Goal: Information Seeking & Learning: Learn about a topic

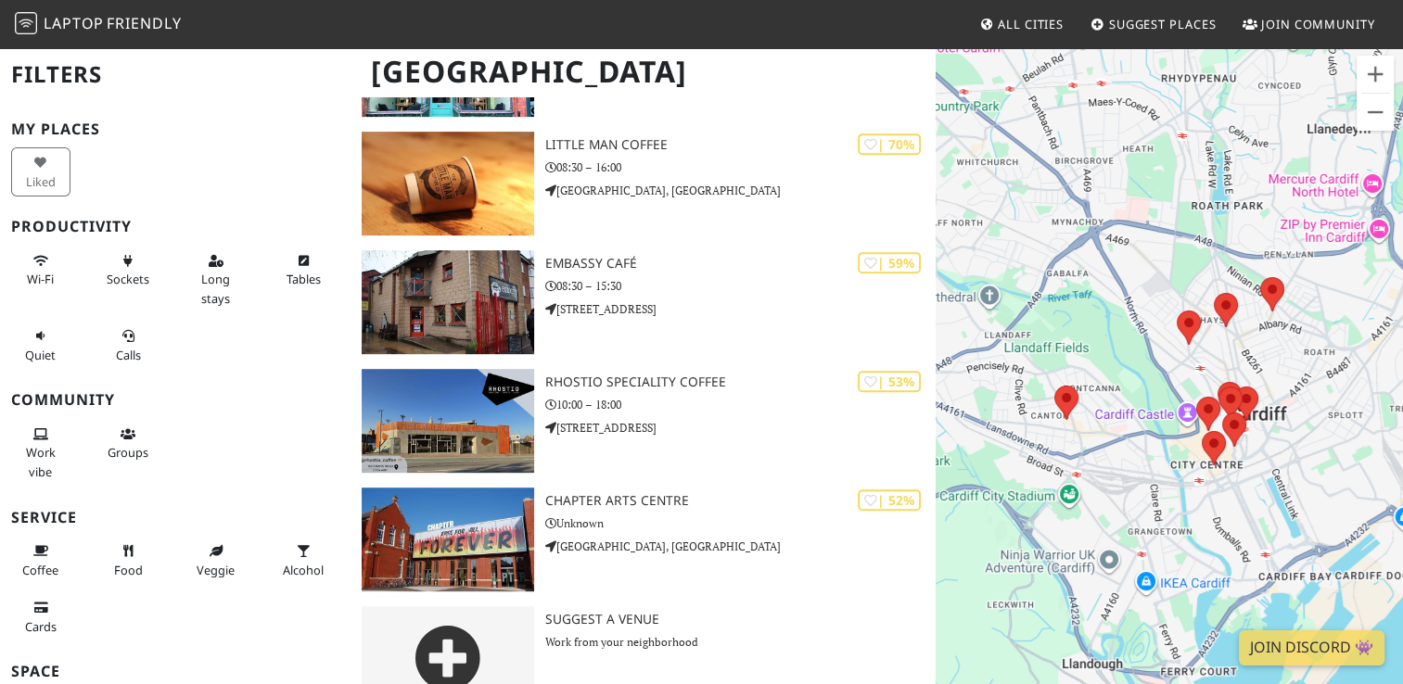
scroll to position [870, 0]
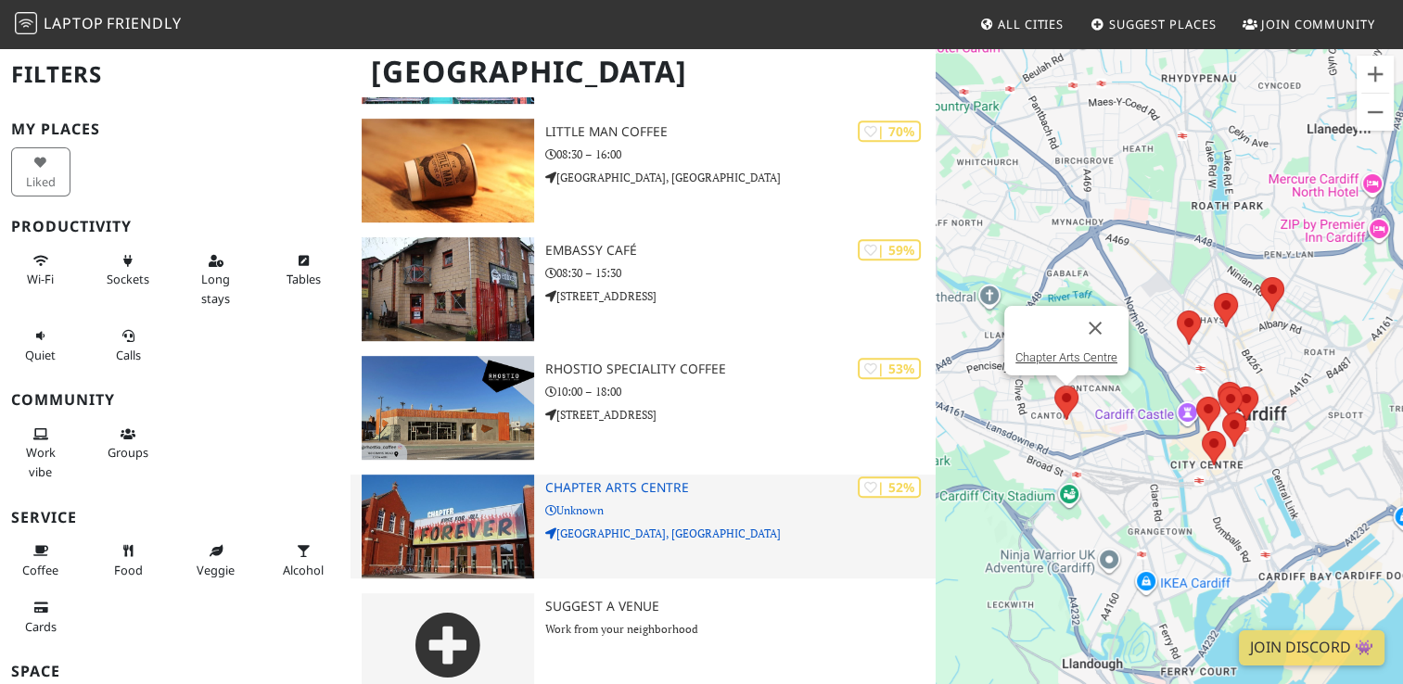
click at [669, 480] on h3 "Chapter Arts Centre" at bounding box center [739, 488] width 389 height 16
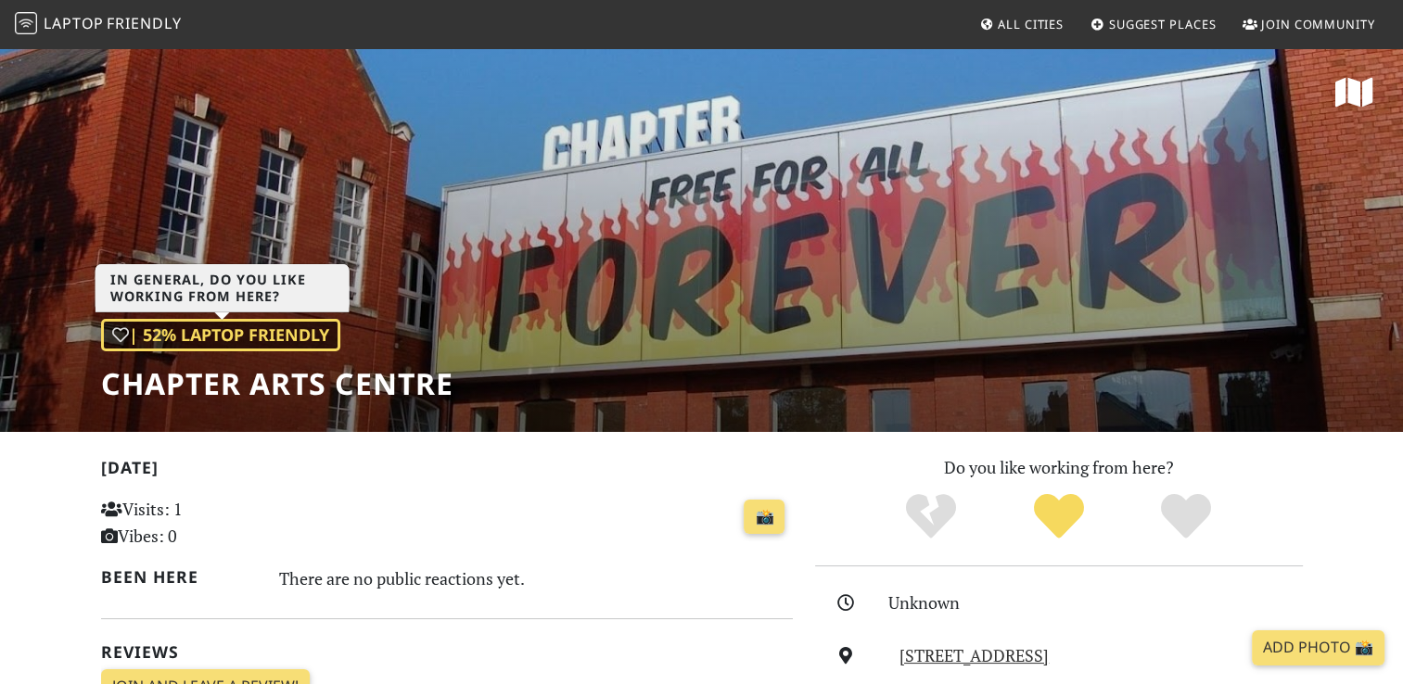
click at [255, 328] on div "| 52% Laptop Friendly" at bounding box center [220, 335] width 239 height 32
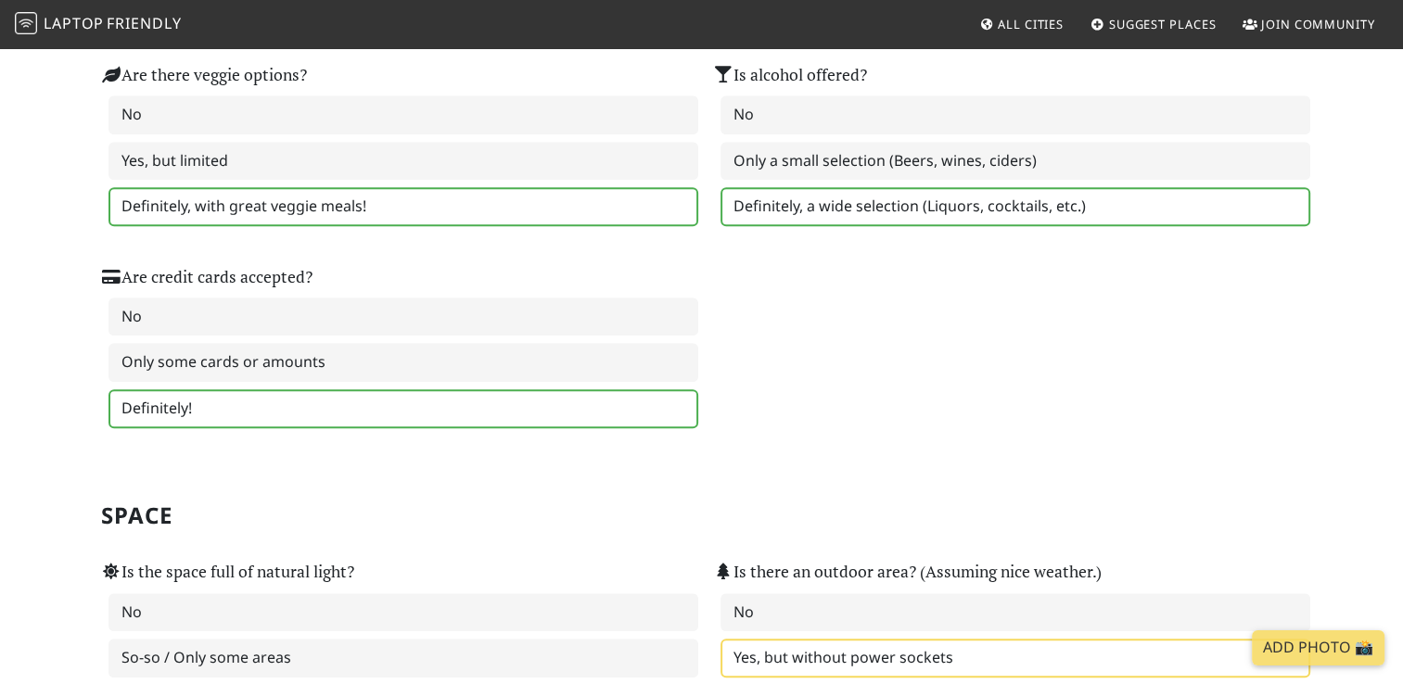
scroll to position [1484, 0]
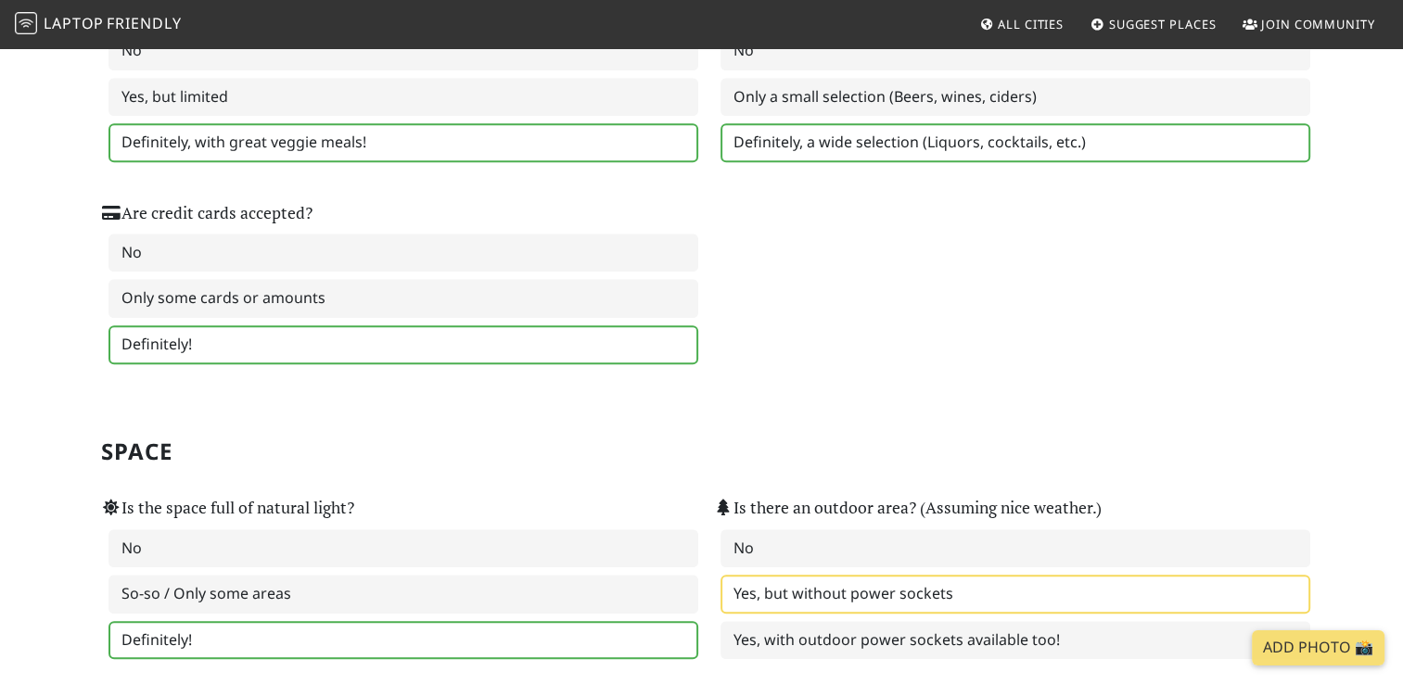
click at [1049, 23] on span "All Cities" at bounding box center [1031, 24] width 66 height 17
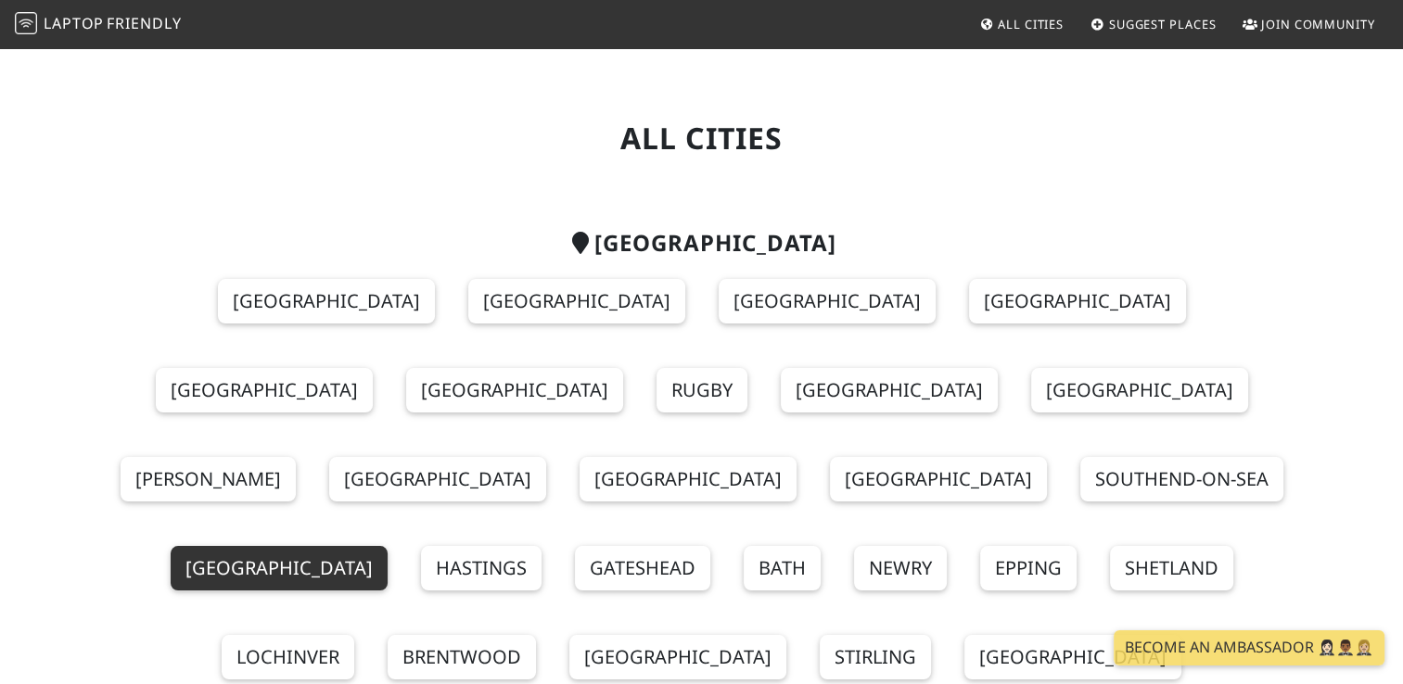
click at [244, 546] on link "Cardiff" at bounding box center [279, 568] width 217 height 45
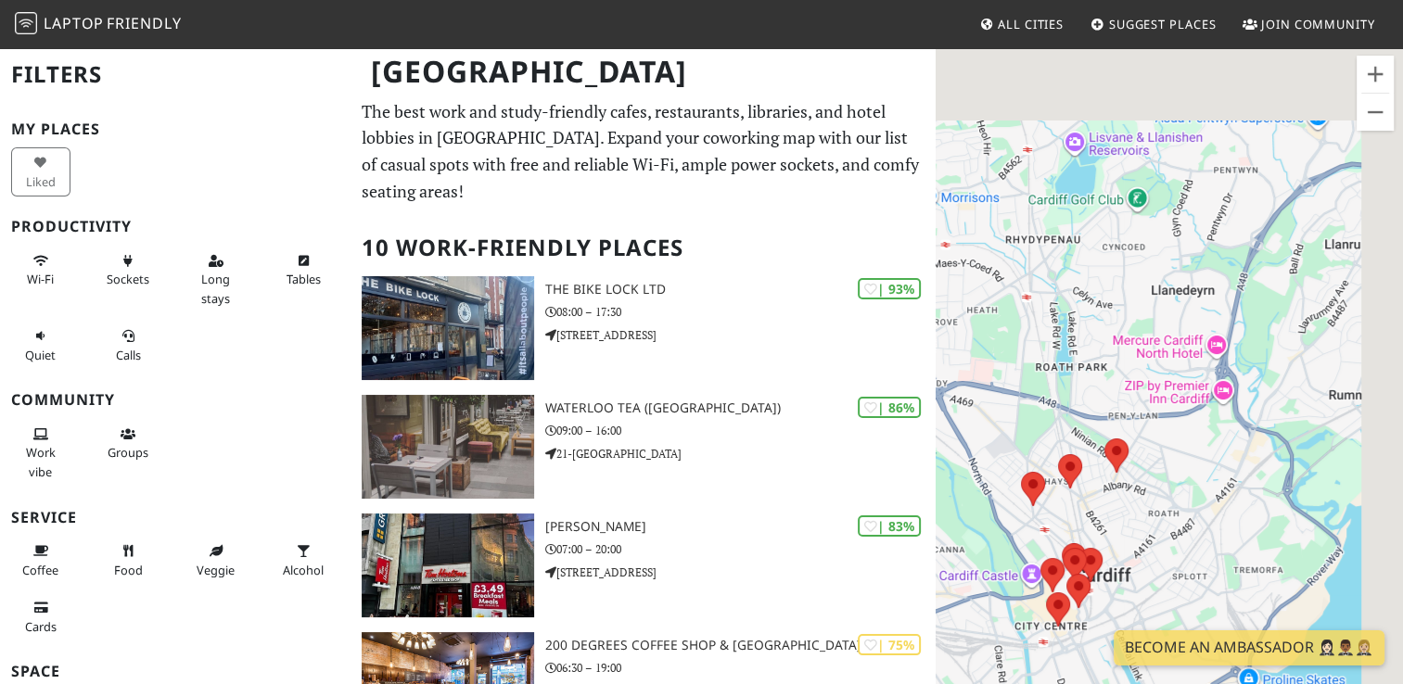
drag, startPoint x: 1357, startPoint y: 307, endPoint x: 1150, endPoint y: 537, distance: 309.3
click at [1150, 537] on div "To navigate, press the arrow keys." at bounding box center [1169, 388] width 467 height 684
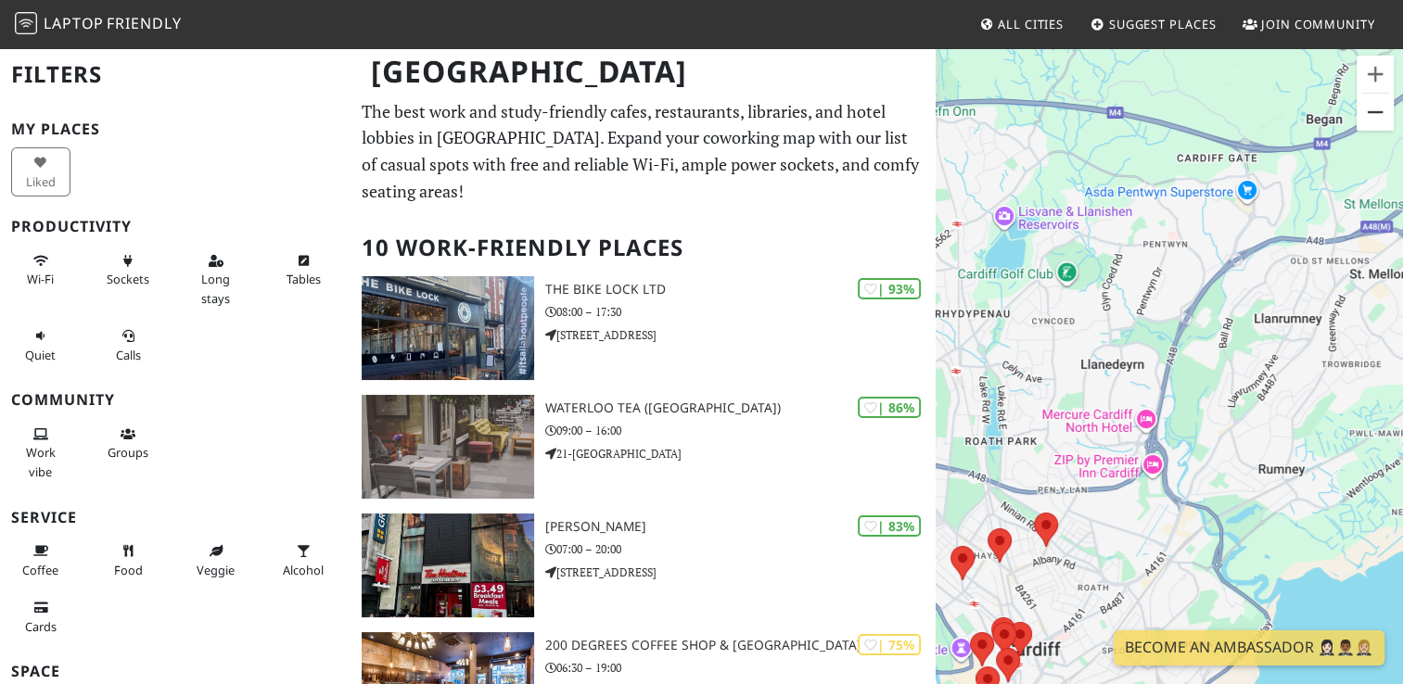
click at [1372, 111] on button "Zoom out" at bounding box center [1375, 112] width 37 height 37
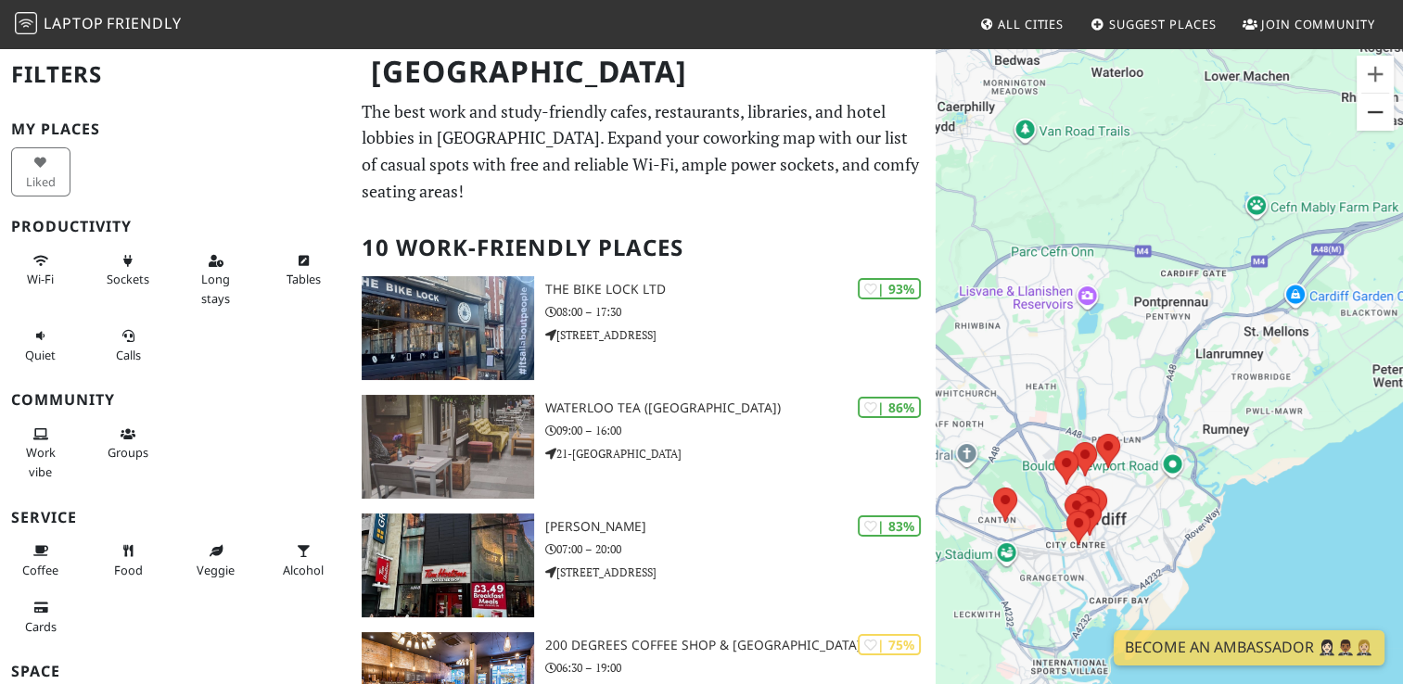
click at [1372, 111] on button "Zoom out" at bounding box center [1375, 112] width 37 height 37
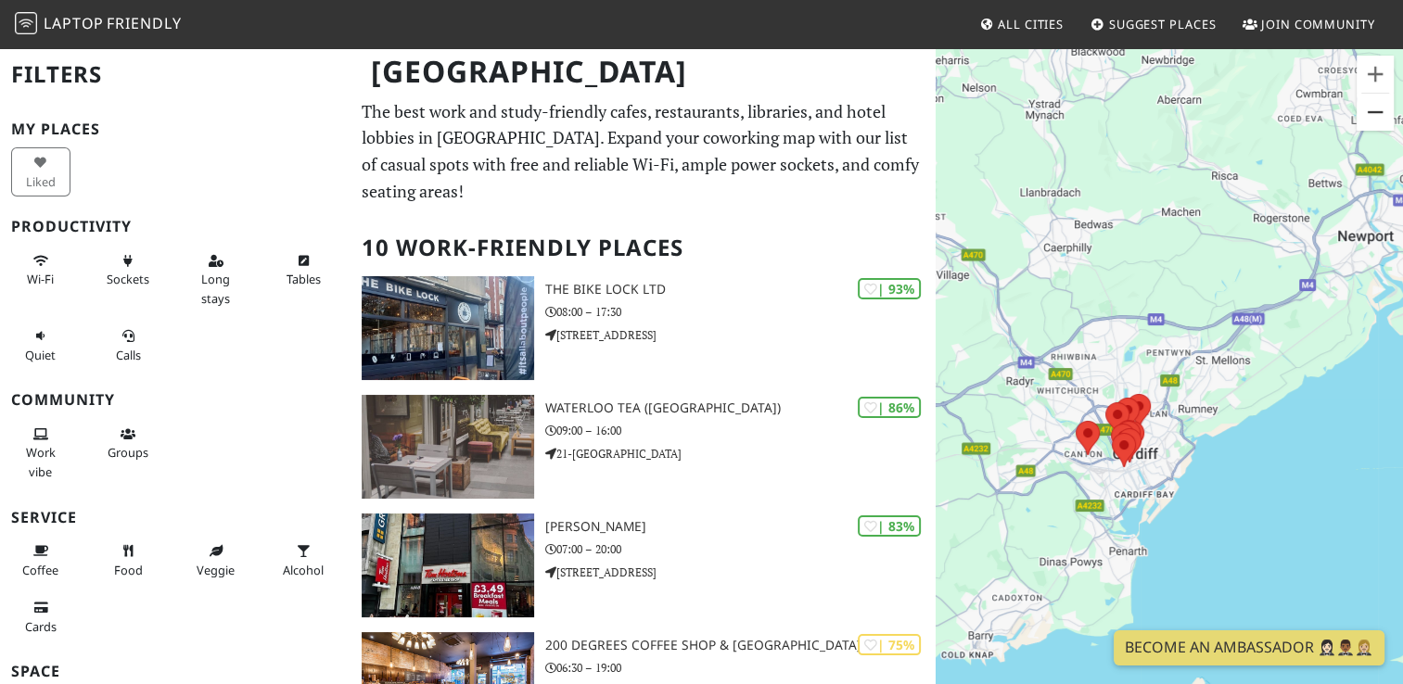
click at [1372, 111] on button "Zoom out" at bounding box center [1375, 112] width 37 height 37
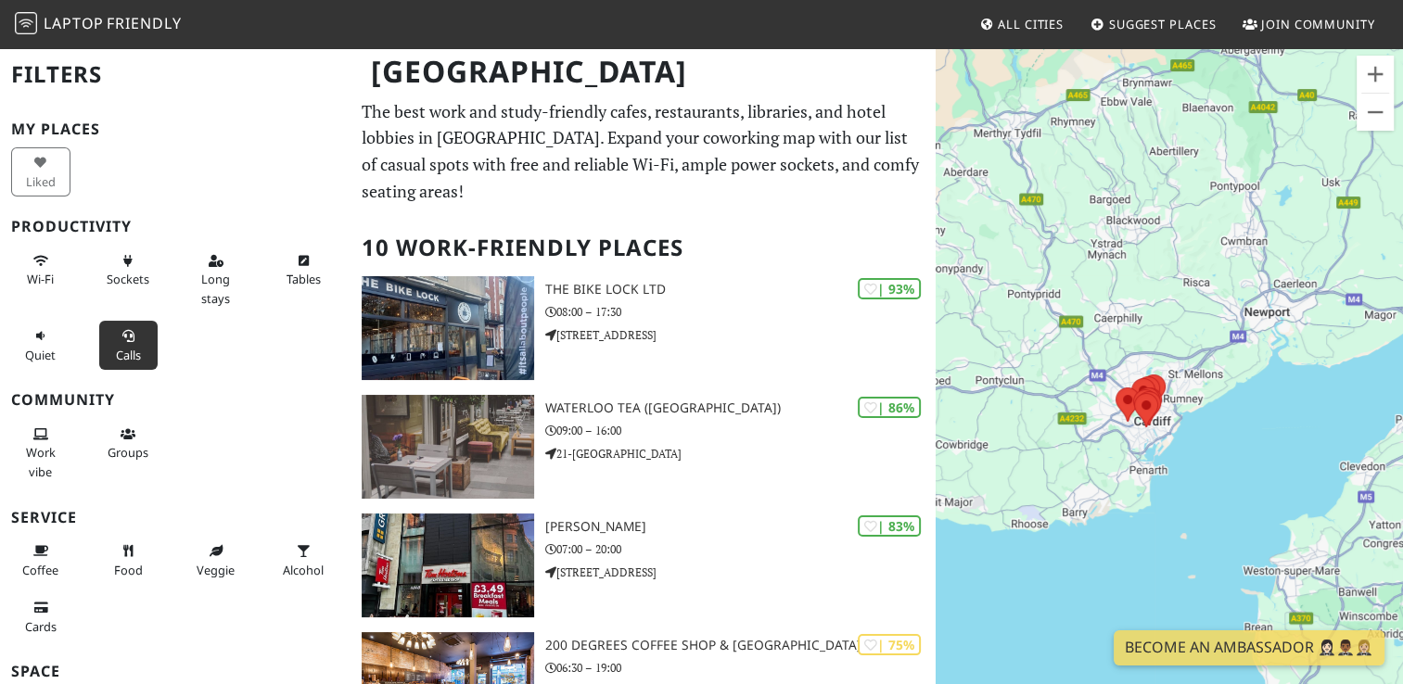
click at [128, 336] on icon at bounding box center [128, 337] width 15 height 12
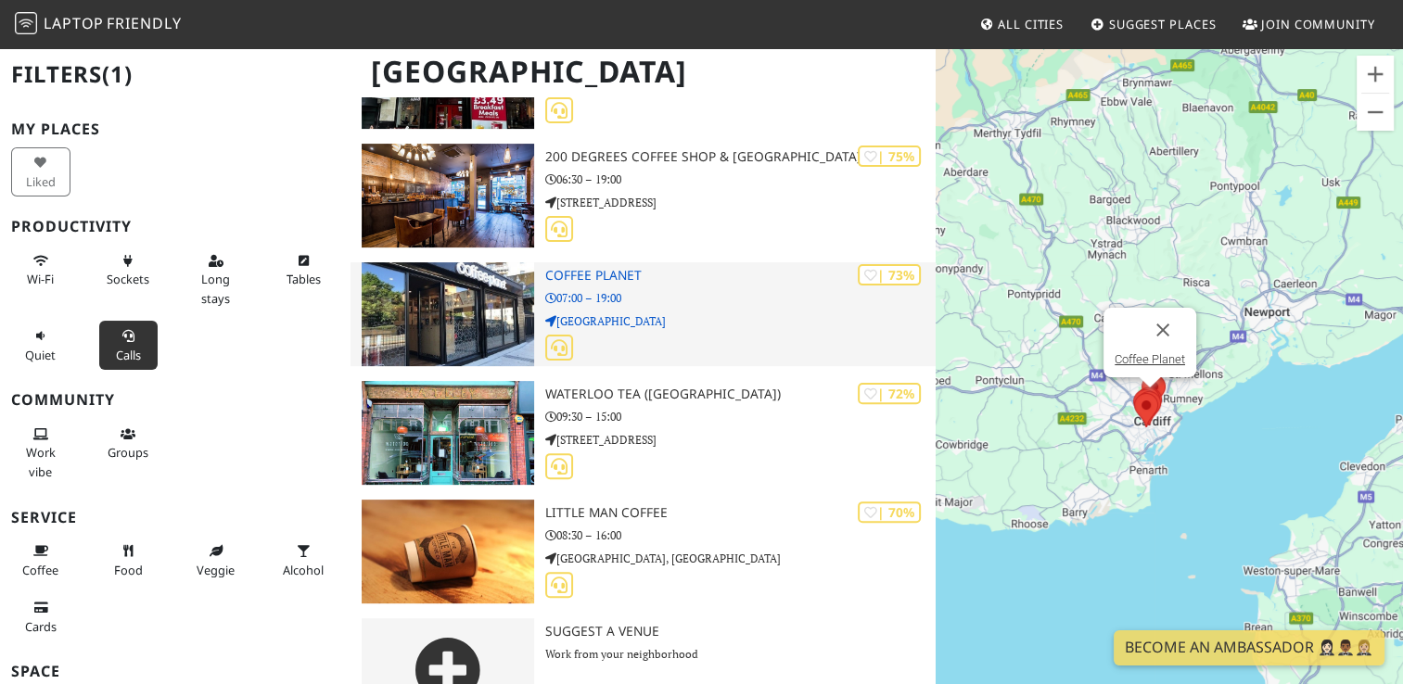
scroll to position [514, 0]
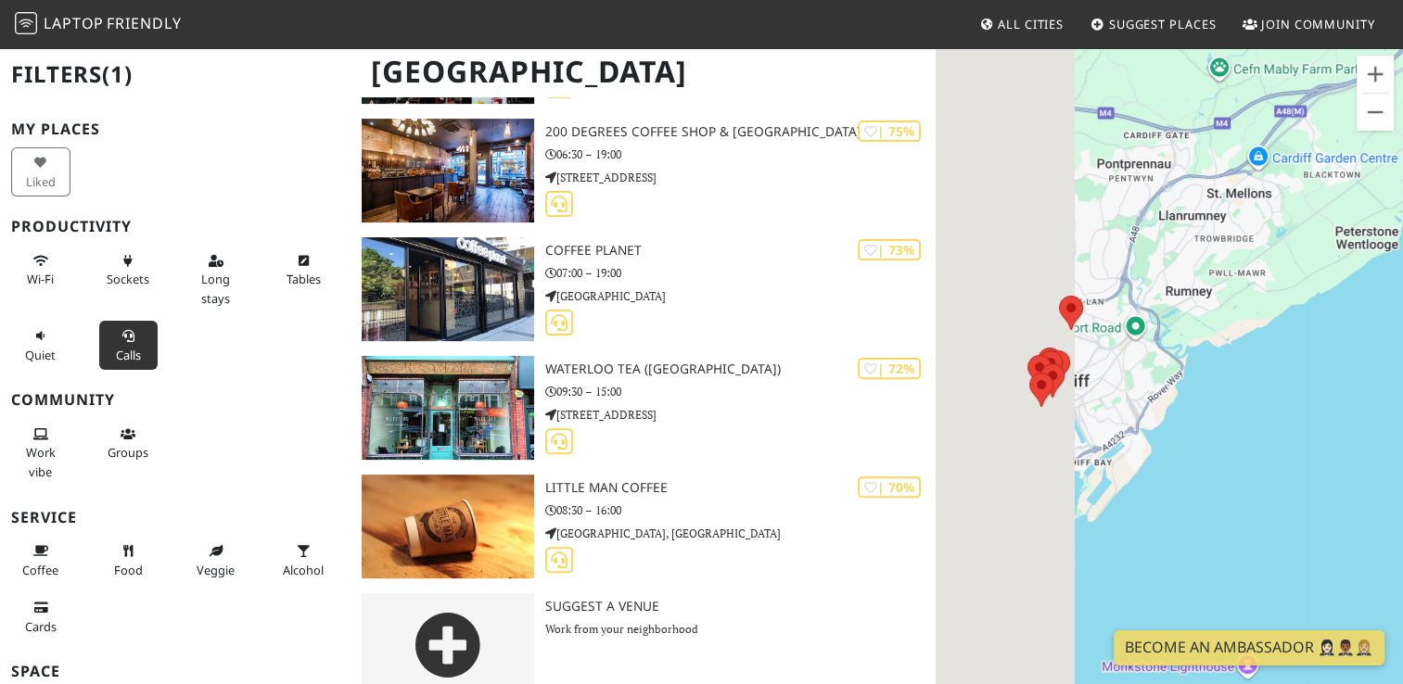
drag, startPoint x: 1079, startPoint y: 380, endPoint x: 1330, endPoint y: 488, distance: 272.5
click at [1330, 488] on div "To navigate, press the arrow keys." at bounding box center [1169, 388] width 467 height 684
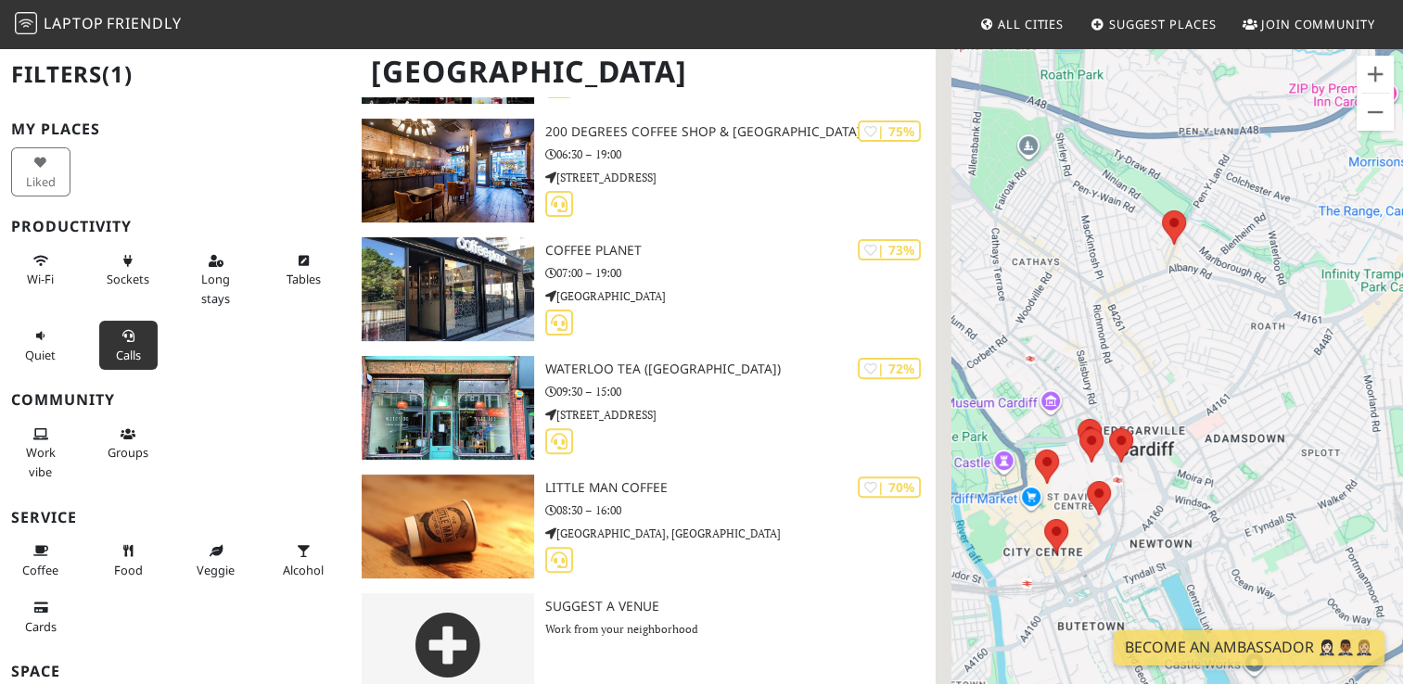
drag, startPoint x: 1097, startPoint y: 408, endPoint x: 1274, endPoint y: 370, distance: 181.2
click at [1274, 370] on div "To navigate, press the arrow keys." at bounding box center [1169, 388] width 467 height 684
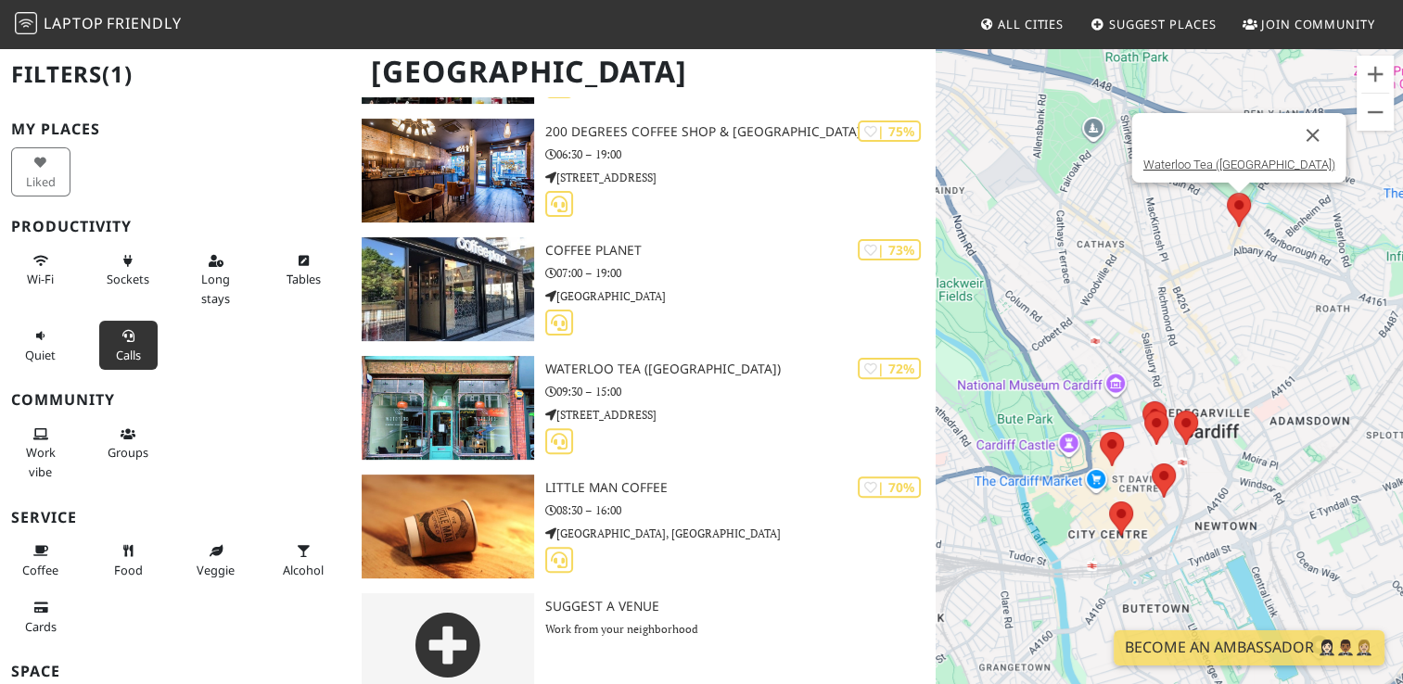
click at [1235, 202] on img at bounding box center [1239, 210] width 24 height 34
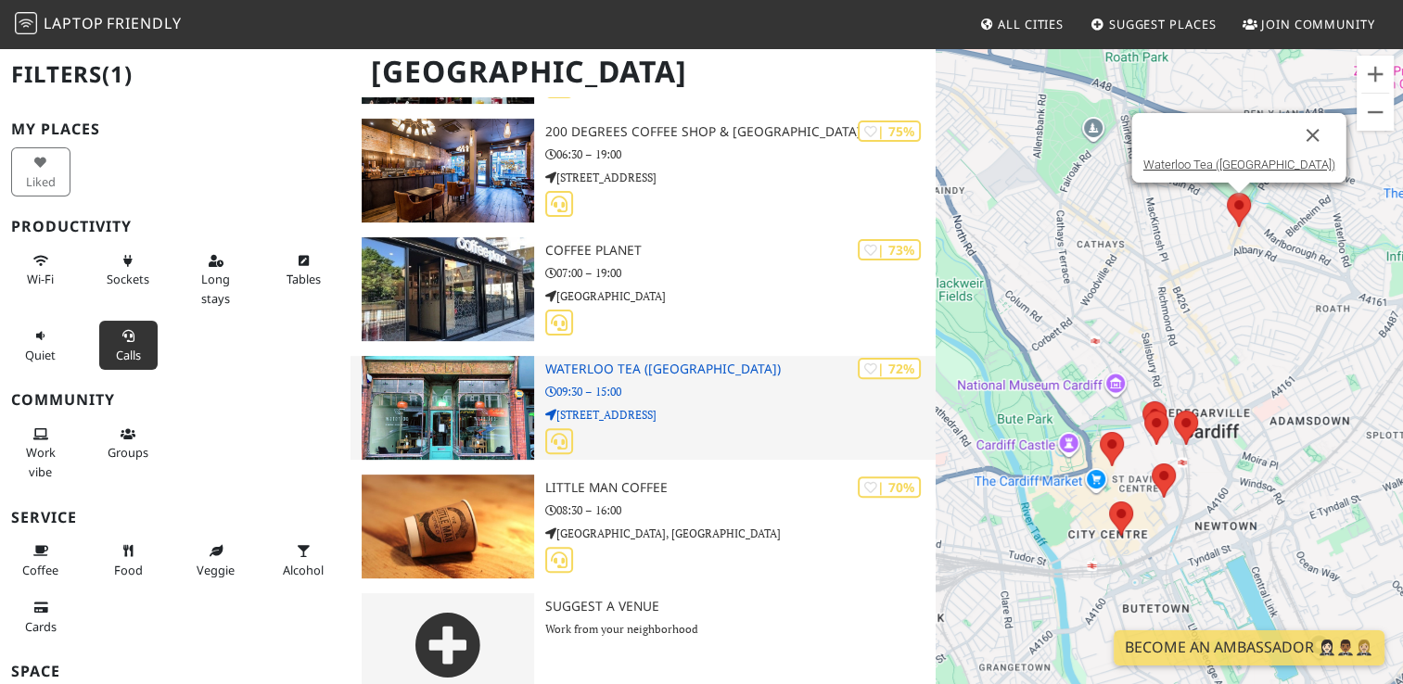
click at [657, 356] on div "| 72% Waterloo Tea (Wellfield Road) 09:30 – 15:00 41 Wellfield Road" at bounding box center [739, 408] width 389 height 104
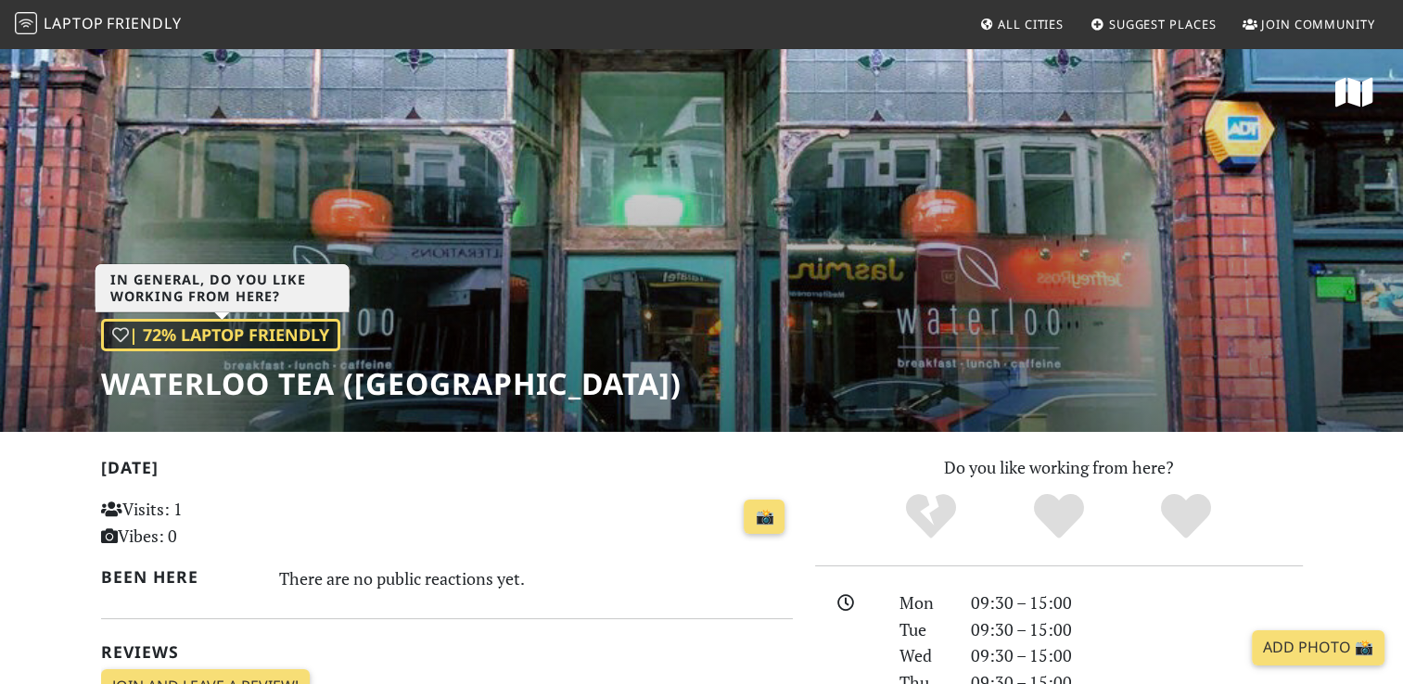
click at [259, 347] on div "| 72% Laptop Friendly" at bounding box center [220, 335] width 239 height 32
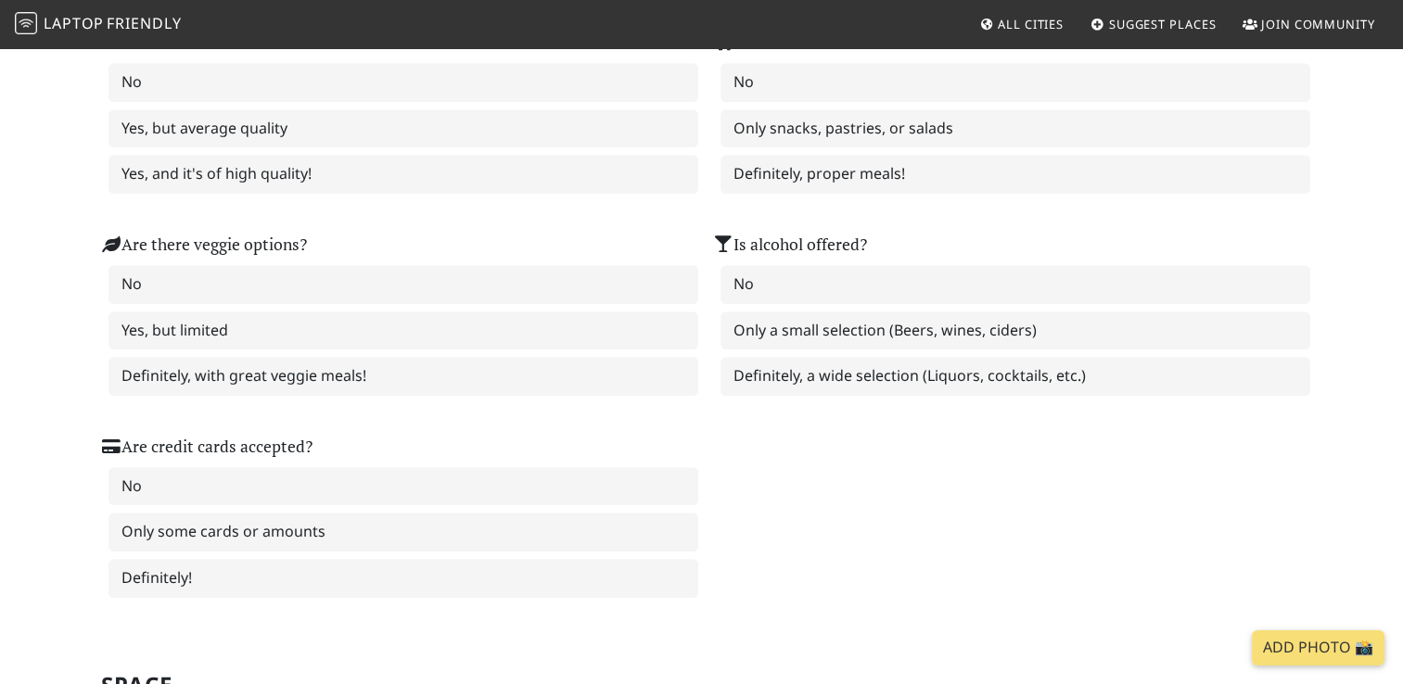
scroll to position [1020, 0]
